Goal: Task Accomplishment & Management: Complete application form

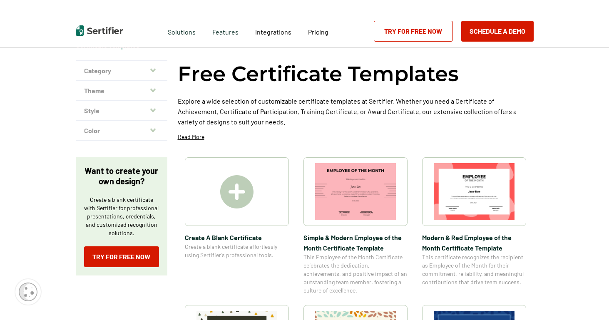
click at [240, 191] on img at bounding box center [236, 191] width 33 height 33
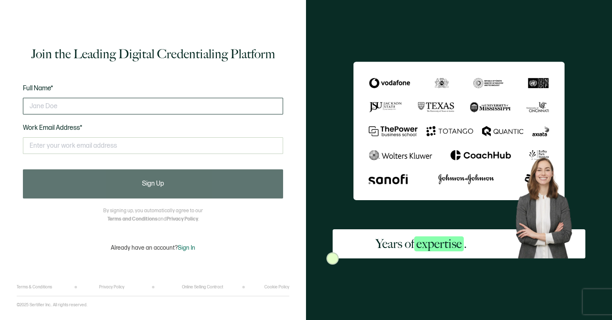
click at [95, 107] on input "text" at bounding box center [153, 106] width 260 height 17
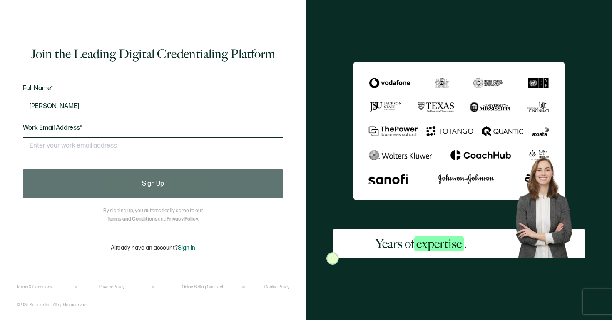
type input "[PERSON_NAME]"
click at [77, 141] on input "text" at bounding box center [153, 145] width 260 height 17
